Goal: Information Seeking & Learning: Learn about a topic

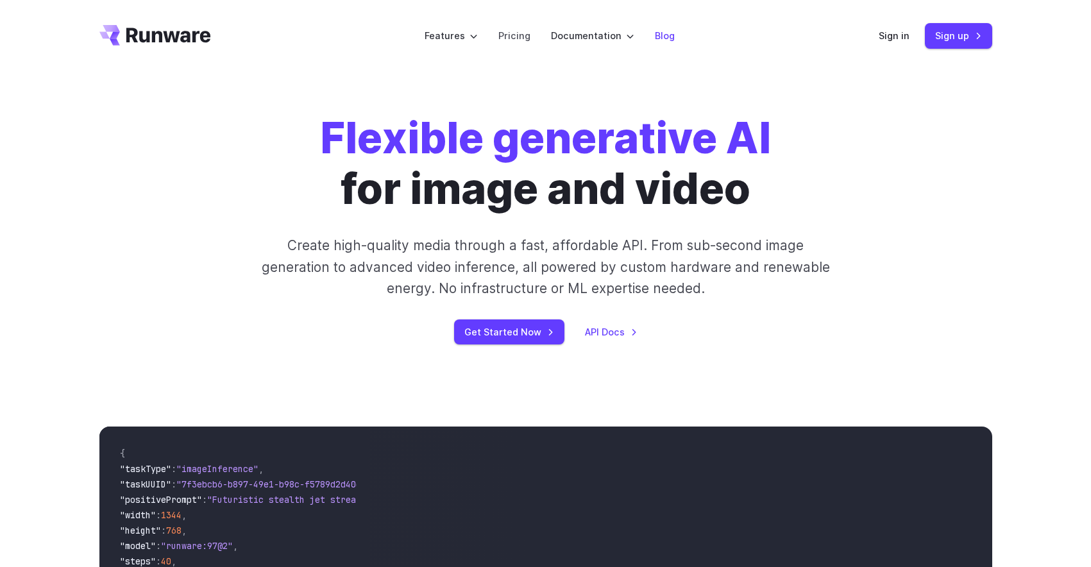
click at [664, 37] on link "Blog" at bounding box center [665, 35] width 20 height 15
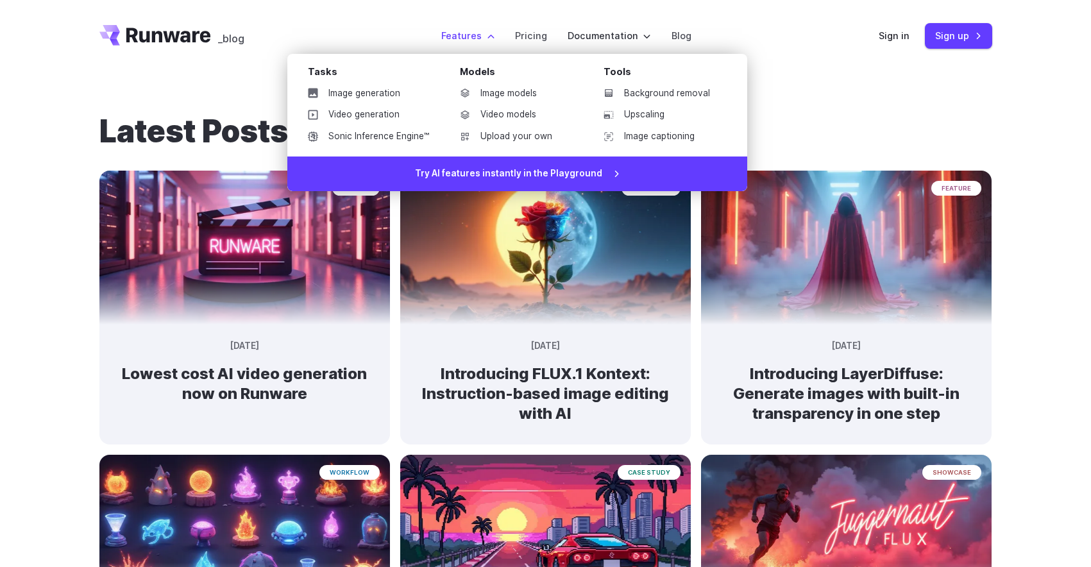
click at [477, 38] on label "Features" at bounding box center [467, 35] width 53 height 15
click at [366, 97] on link "Image generation" at bounding box center [369, 93] width 142 height 19
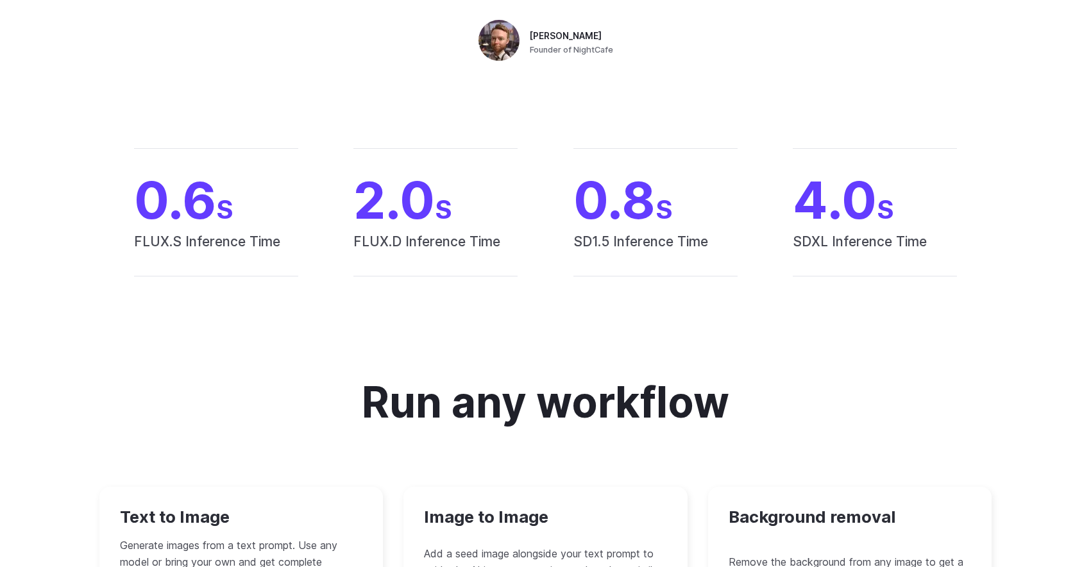
scroll to position [1102, 0]
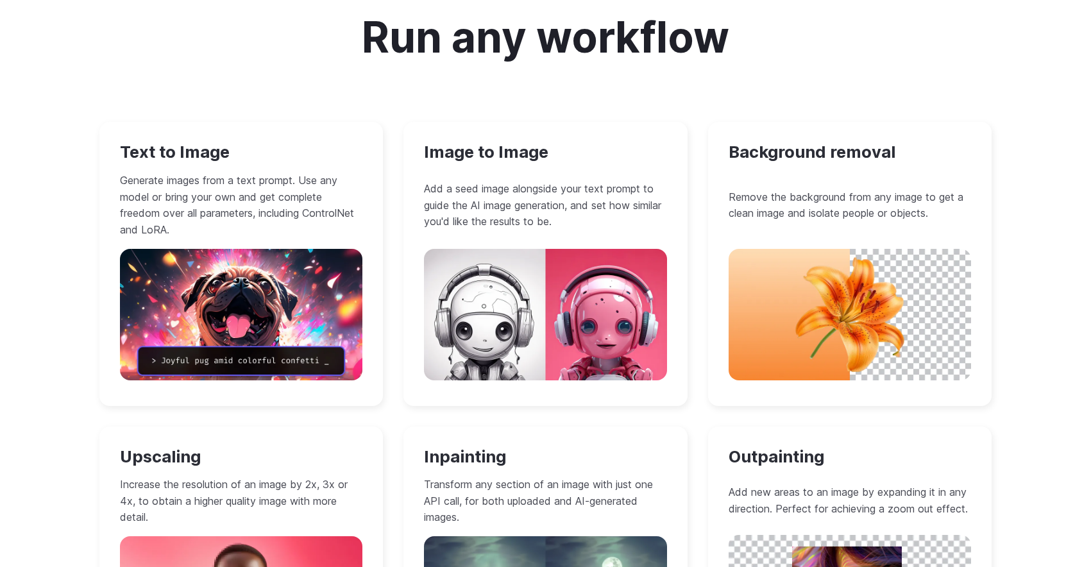
click at [234, 244] on div "Text to Image Generate images from a text prompt. Use any model or bring your o…" at bounding box center [241, 263] width 284 height 283
click at [198, 150] on h3 "Text to Image" at bounding box center [241, 152] width 243 height 20
